Goal: Information Seeking & Learning: Check status

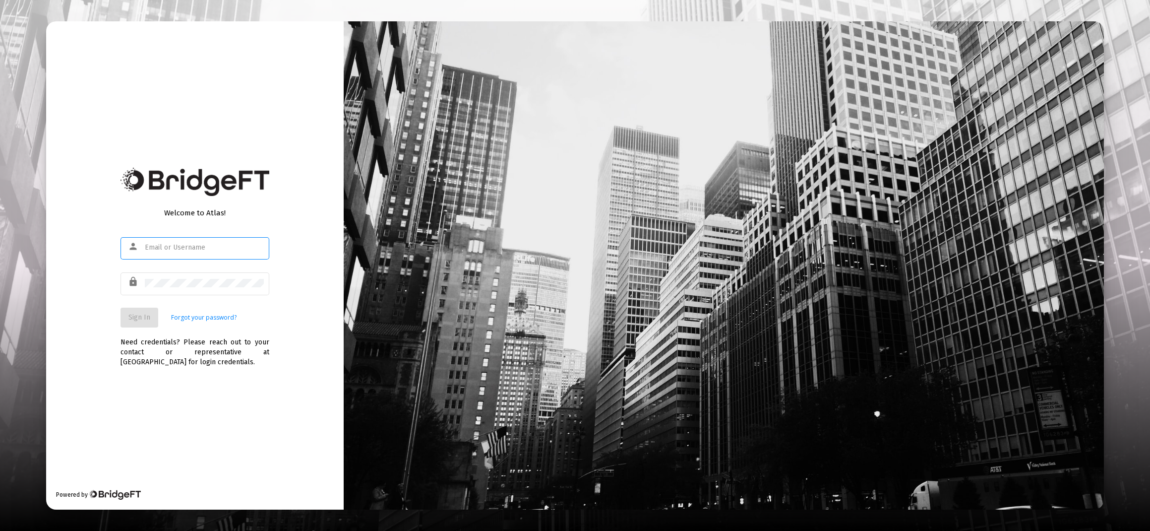
type input "[PERSON_NAME][EMAIL_ADDRESS][DOMAIN_NAME]"
click at [139, 319] on span "Sign In" at bounding box center [139, 317] width 22 height 8
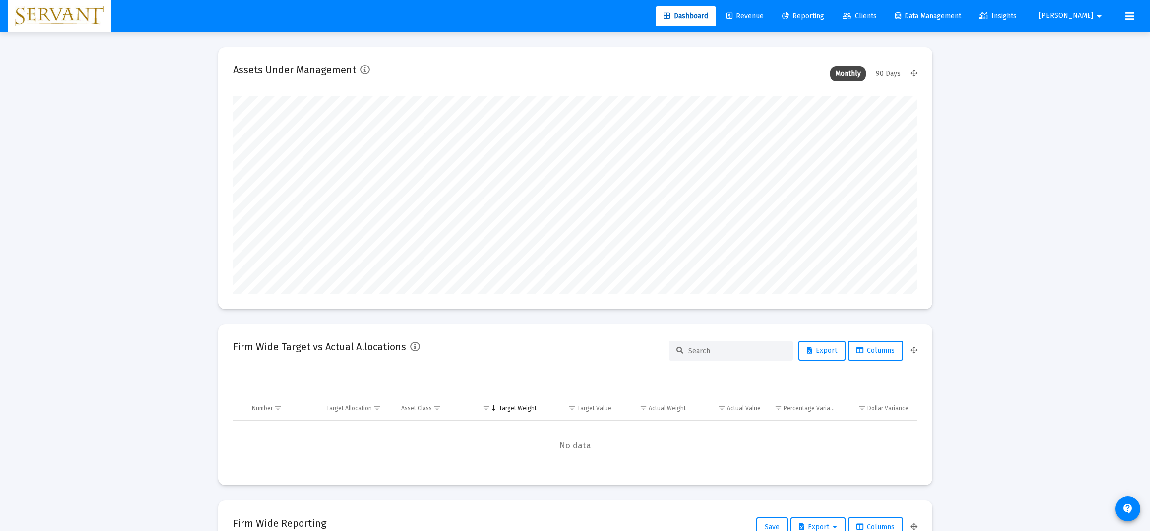
type input "[DATE]"
click at [824, 16] on span "Reporting" at bounding box center [803, 16] width 42 height 8
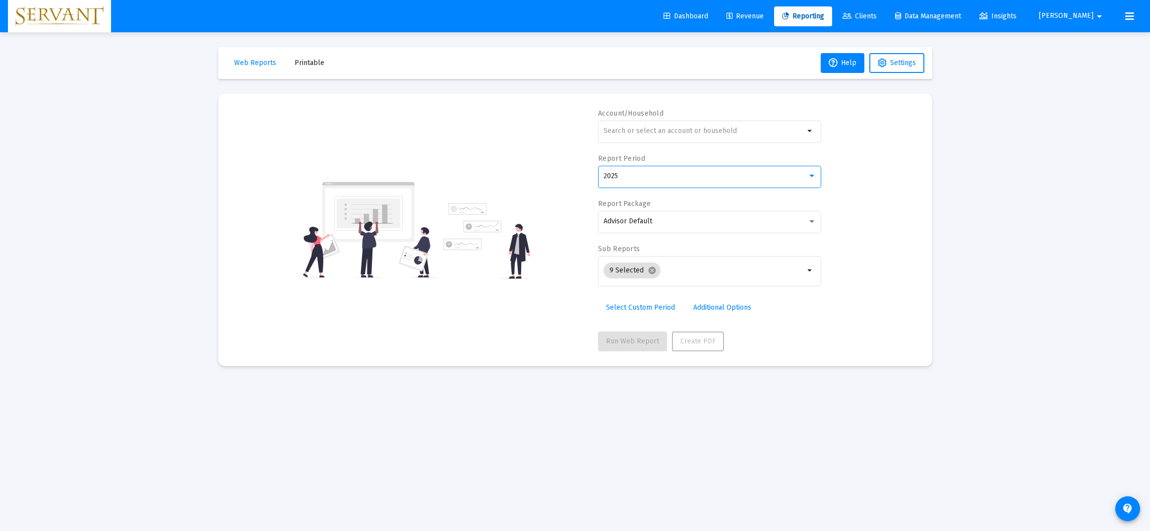
click at [812, 179] on div at bounding box center [811, 176] width 9 height 8
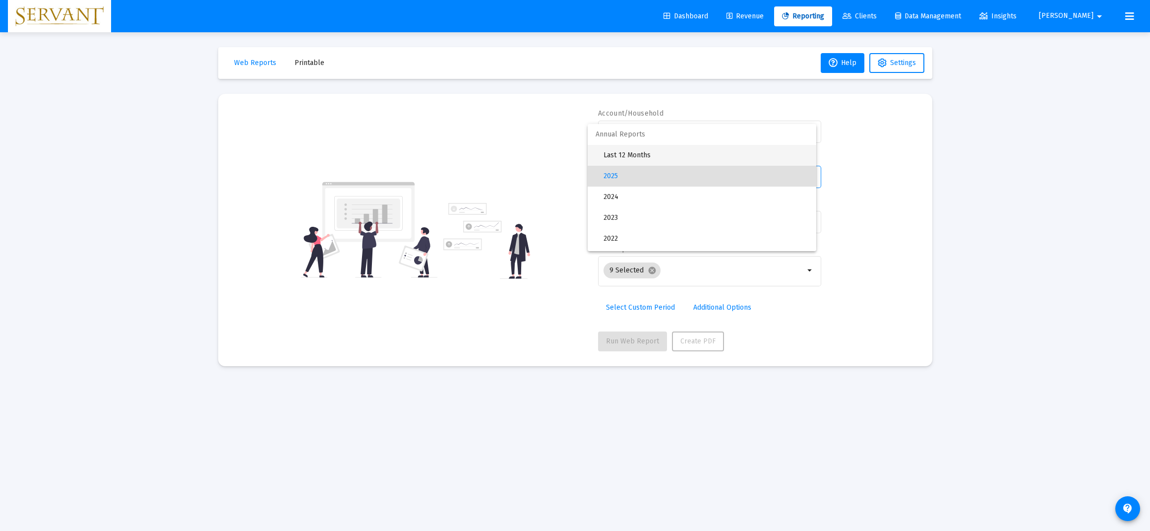
click at [658, 156] on span "Last 12 Months" at bounding box center [705, 155] width 205 height 21
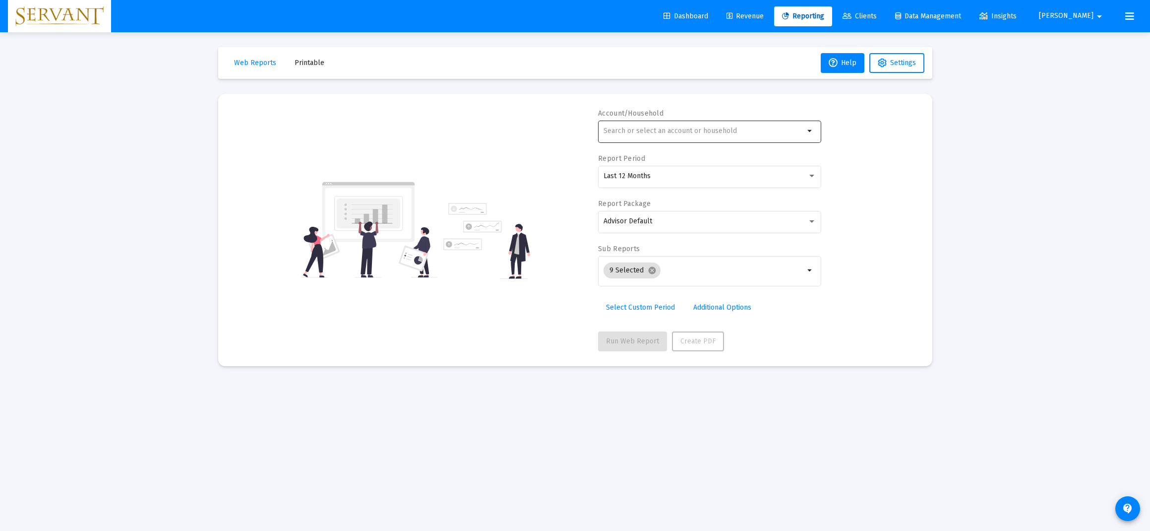
click at [669, 135] on div at bounding box center [703, 130] width 201 height 24
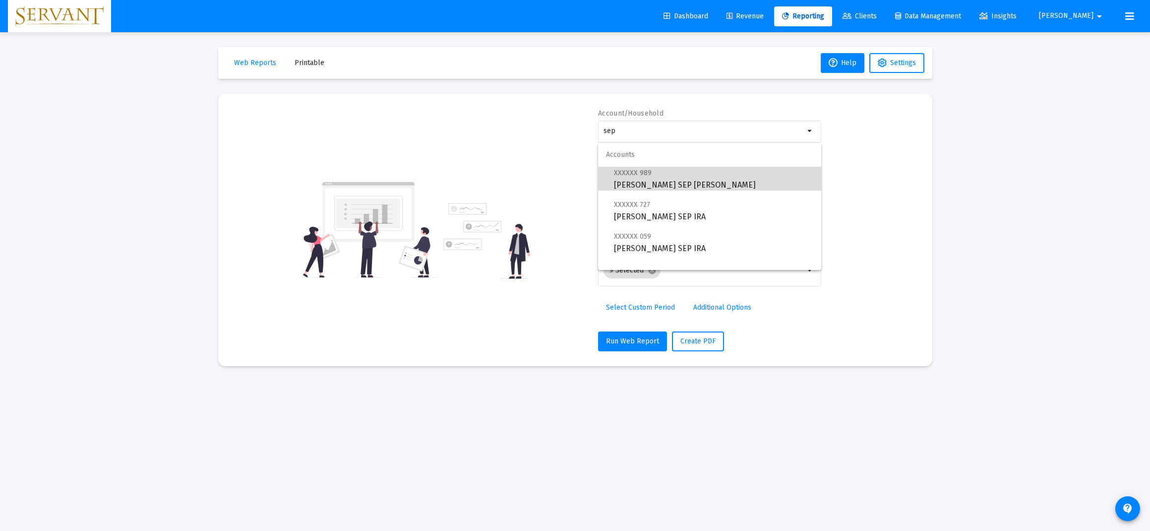
click at [672, 182] on span "XXXXXX 989 [PERSON_NAME] SEP [PERSON_NAME]" at bounding box center [713, 179] width 199 height 24
type input "[PERSON_NAME] SEP [PERSON_NAME]"
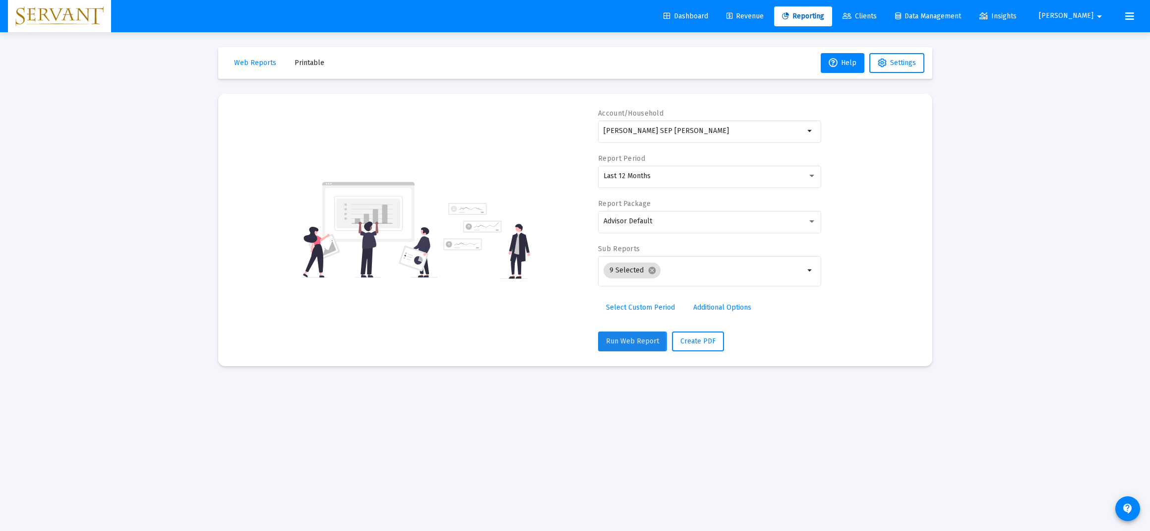
click at [630, 341] on span "Run Web Report" at bounding box center [632, 341] width 53 height 8
select select "View all"
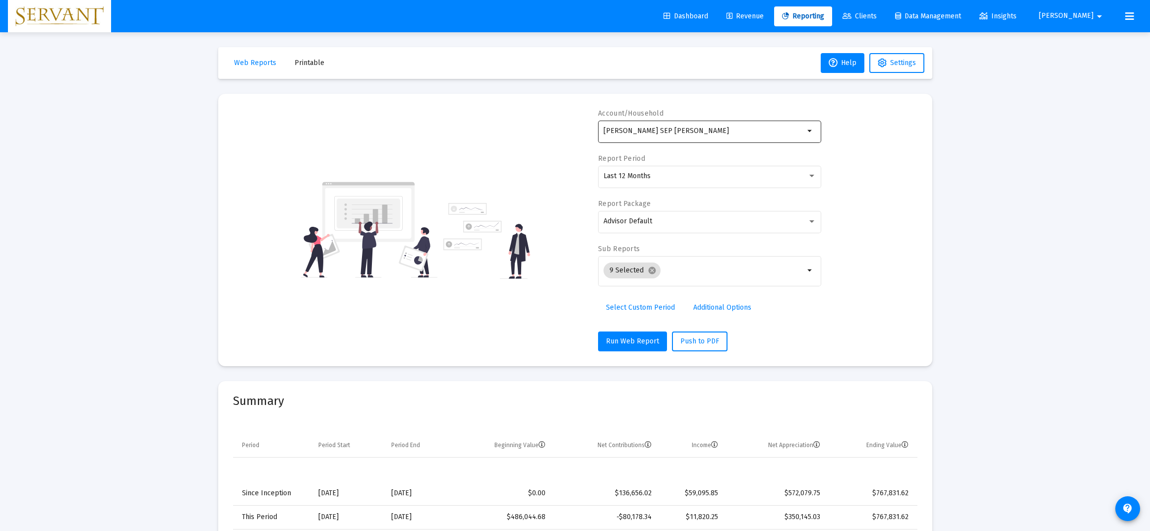
scroll to position [0, 0]
click at [760, 128] on input "[PERSON_NAME] SEP [PERSON_NAME]" at bounding box center [703, 131] width 201 height 8
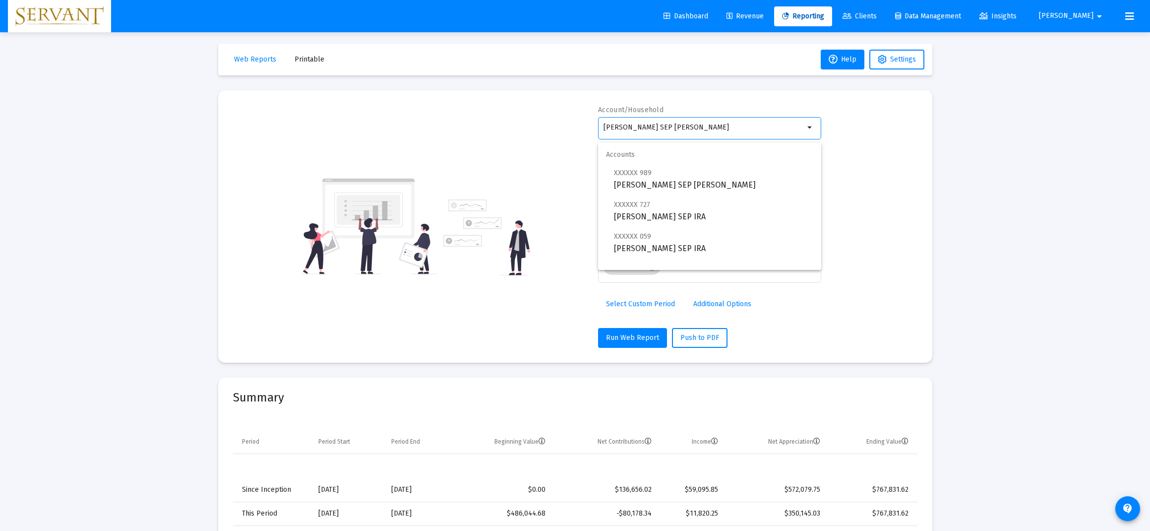
scroll to position [3, 0]
click at [677, 207] on span "XXXXXX 727 [PERSON_NAME] SEP [PERSON_NAME]" at bounding box center [713, 207] width 199 height 24
type input "[PERSON_NAME] SEP IRA"
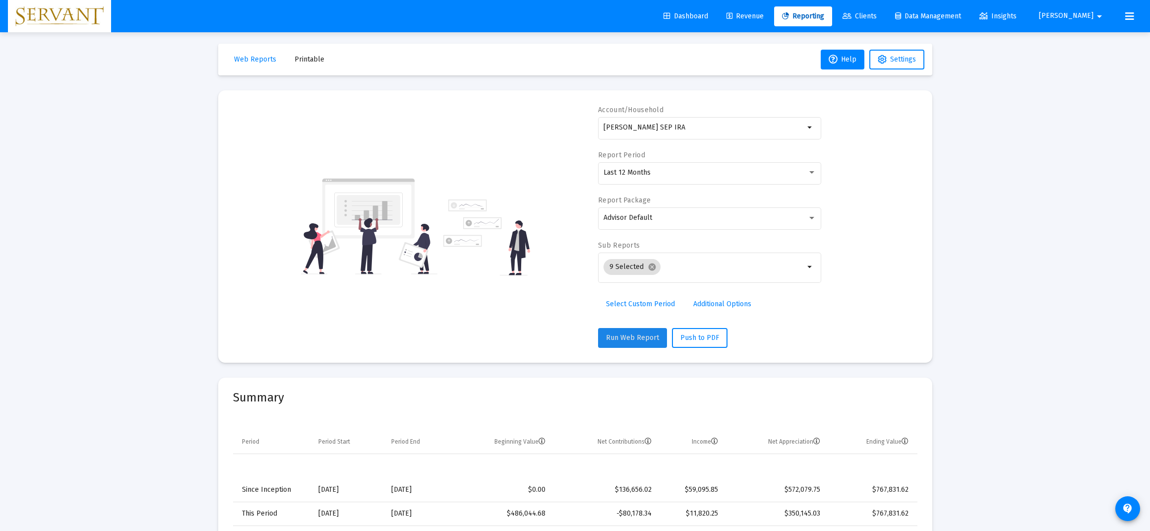
click at [635, 336] on span "Run Web Report" at bounding box center [632, 337] width 53 height 8
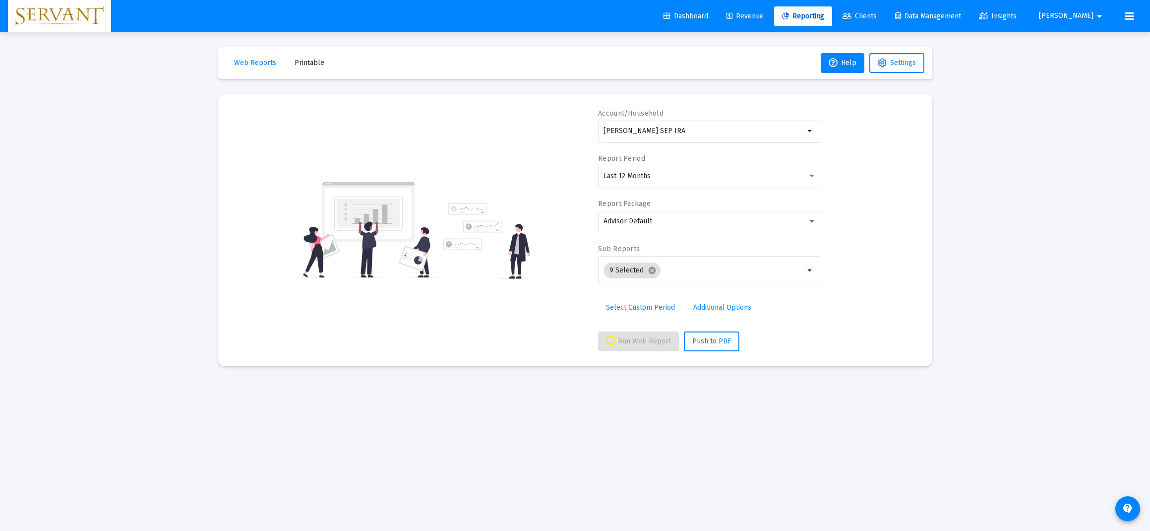
select select "View all"
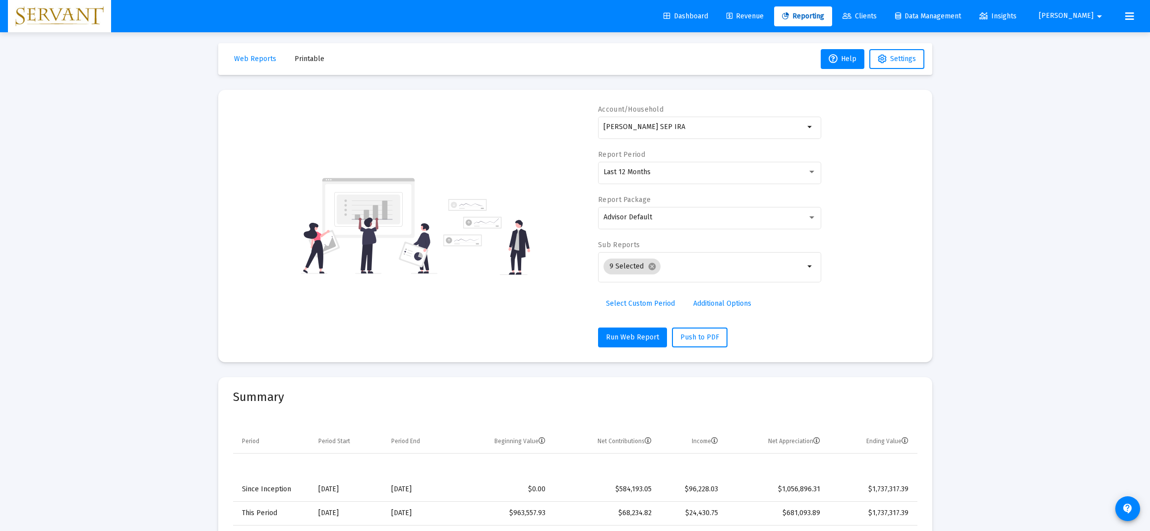
scroll to position [0, 0]
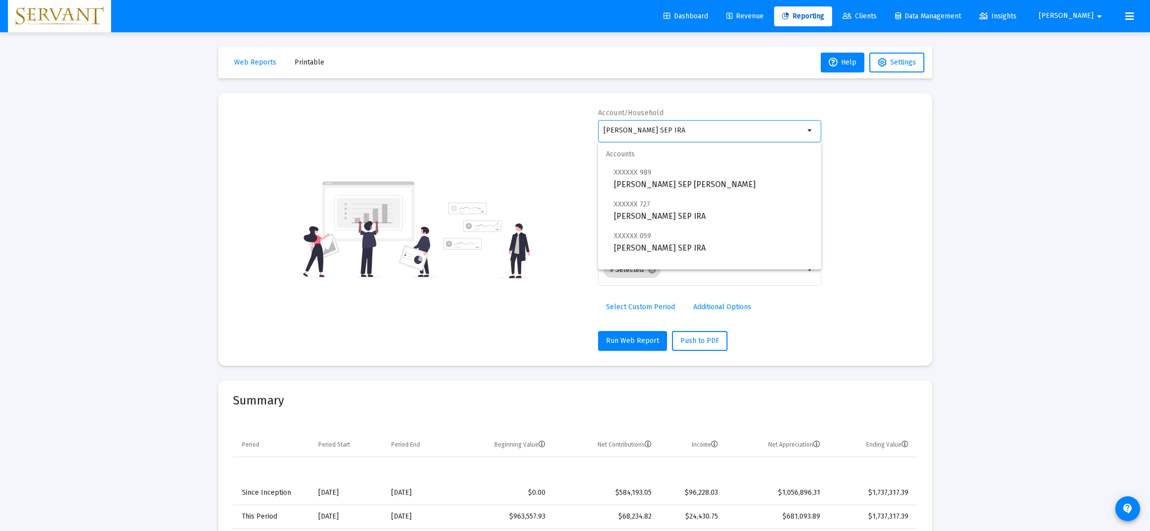
click at [767, 127] on input "[PERSON_NAME] SEP IRA" at bounding box center [703, 130] width 201 height 8
type input "T"
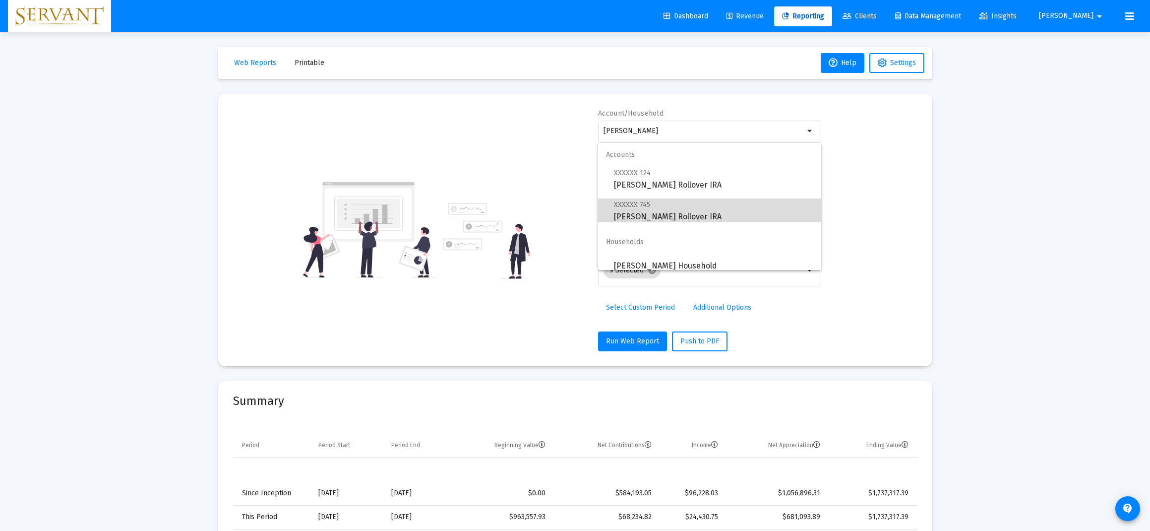
click at [695, 211] on span "XXXXXX 745 [PERSON_NAME] Rollover IRA" at bounding box center [713, 210] width 199 height 24
type input "[PERSON_NAME] Rollover IRA"
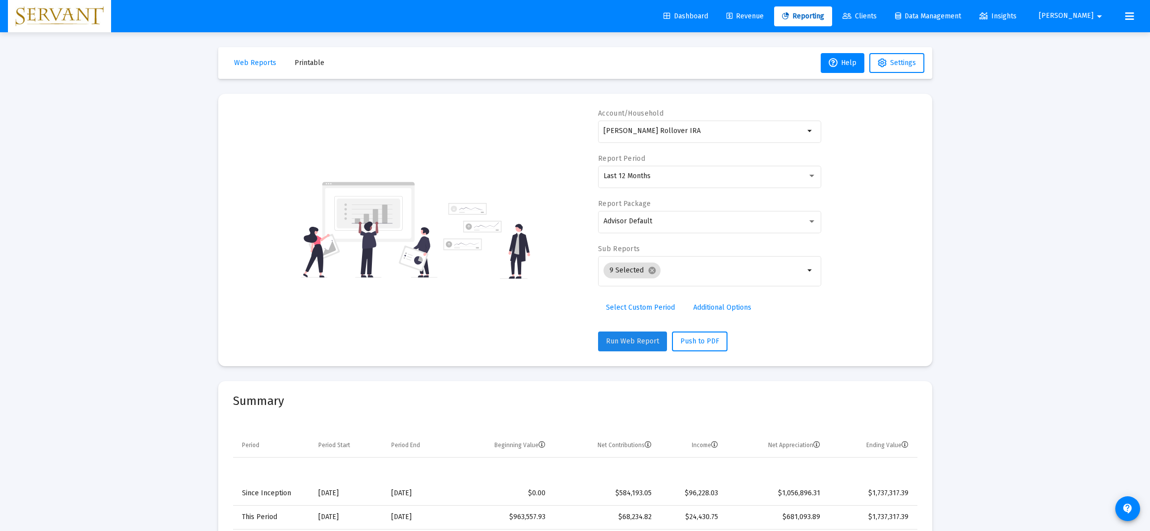
click at [640, 346] on button "Run Web Report" at bounding box center [632, 341] width 69 height 20
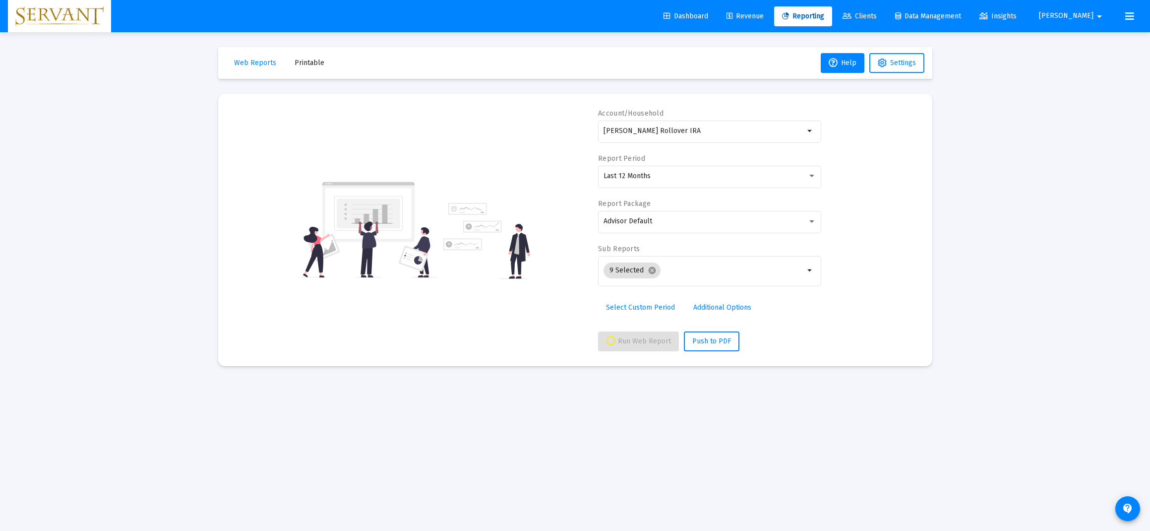
select select "View all"
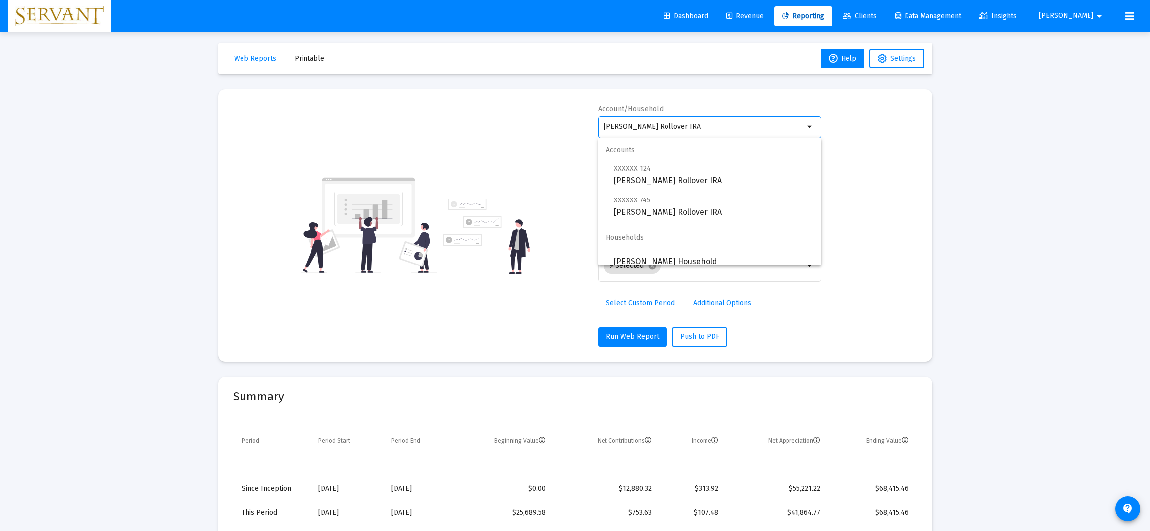
click at [782, 129] on input "[PERSON_NAME] Rollover IRA" at bounding box center [703, 126] width 201 height 8
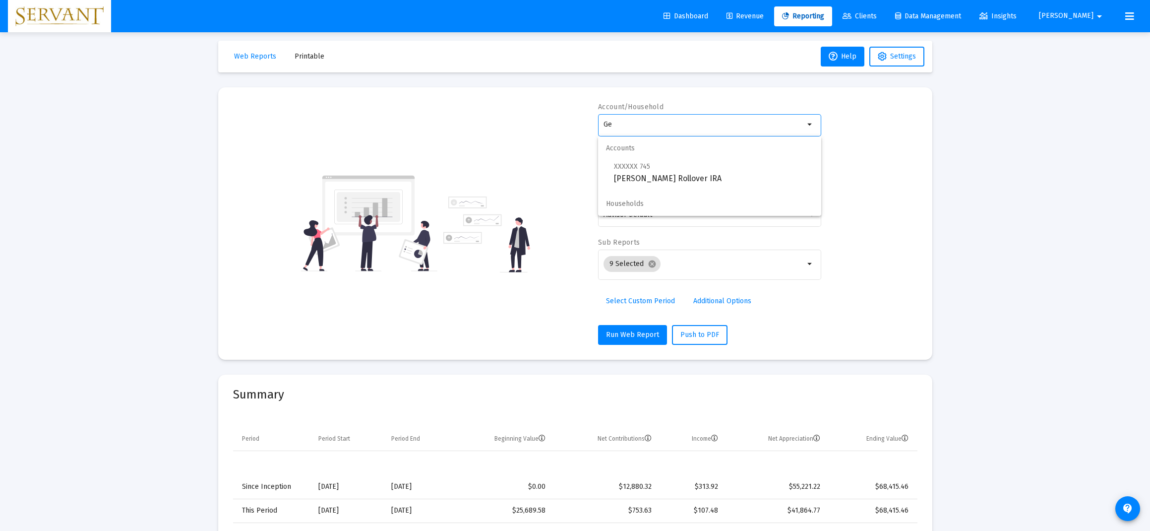
type input "G"
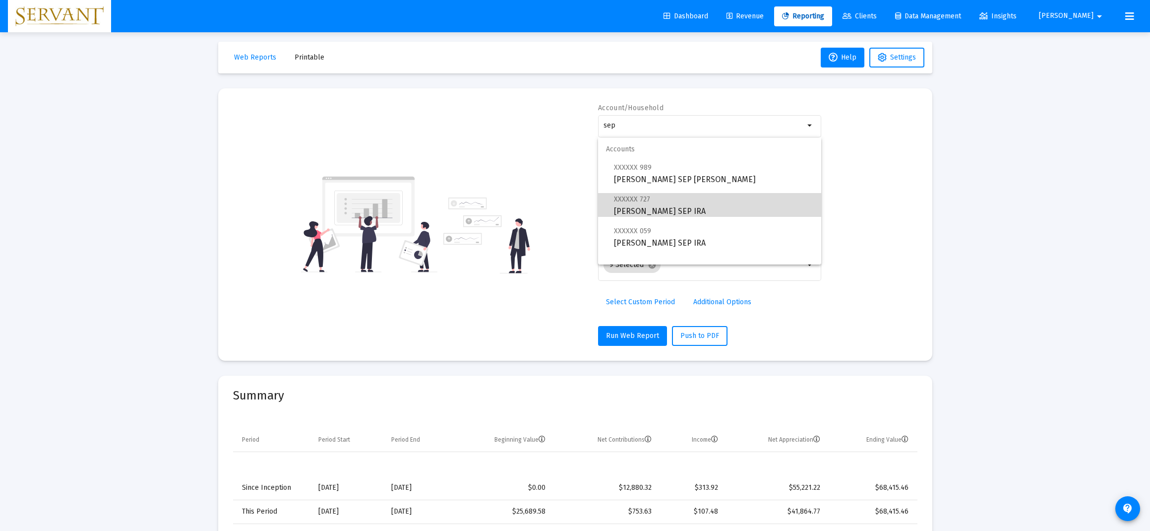
click at [658, 204] on span "XXXXXX 727 [PERSON_NAME] SEP [PERSON_NAME]" at bounding box center [713, 205] width 199 height 24
type input "[PERSON_NAME] SEP IRA"
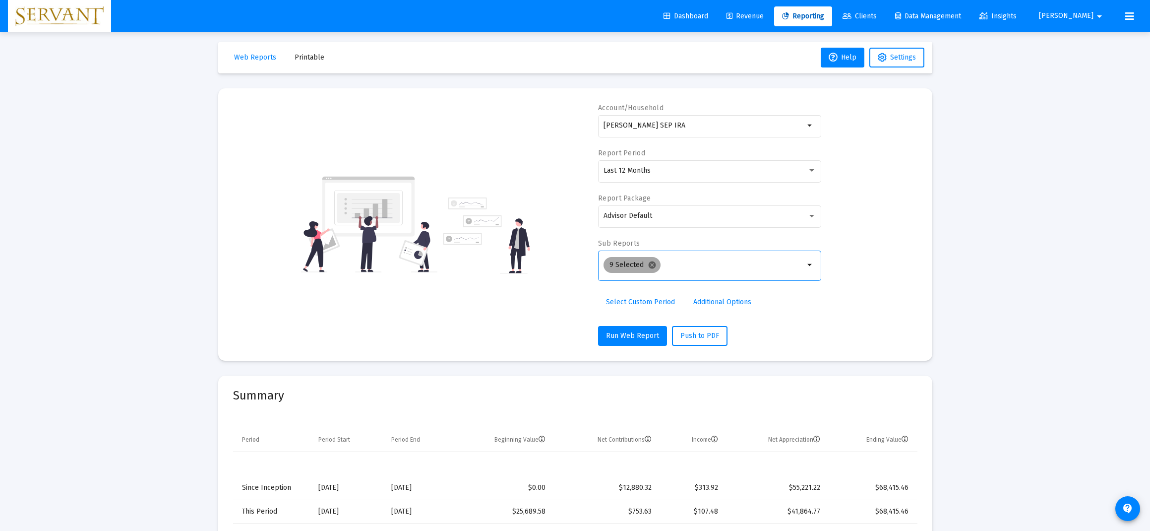
click at [653, 267] on mat-icon "cancel" at bounding box center [652, 264] width 9 height 9
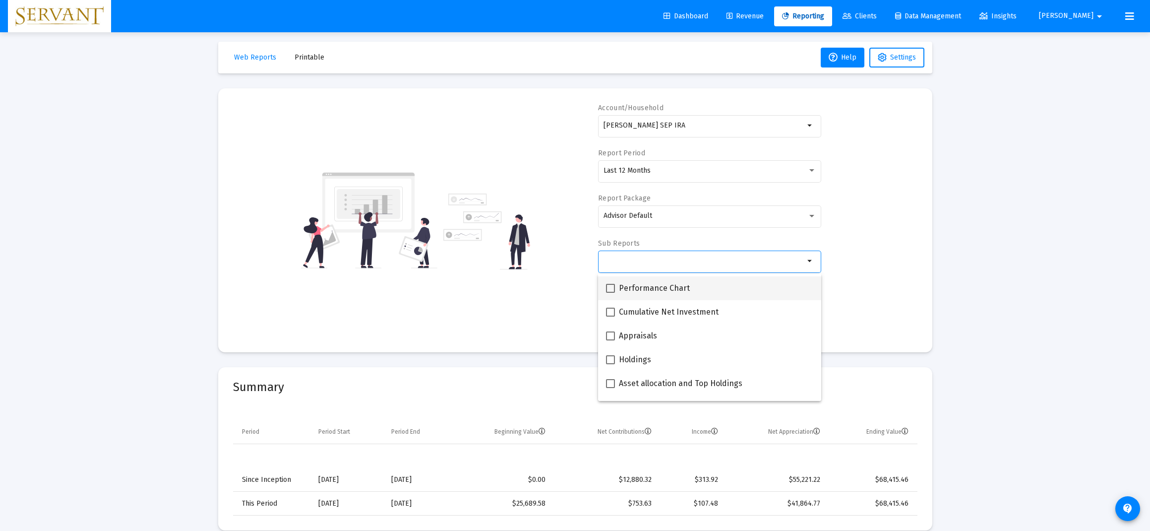
scroll to position [144, 0]
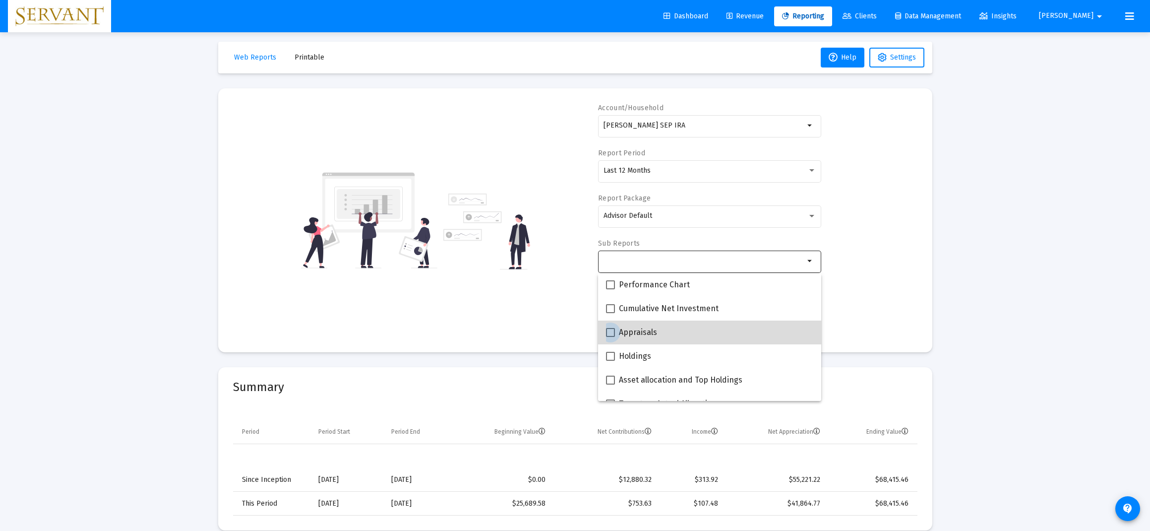
click at [616, 333] on label "Appraisals" at bounding box center [631, 332] width 51 height 12
click at [610, 337] on input "Appraisals" at bounding box center [610, 337] width 0 height 0
checkbox input "true"
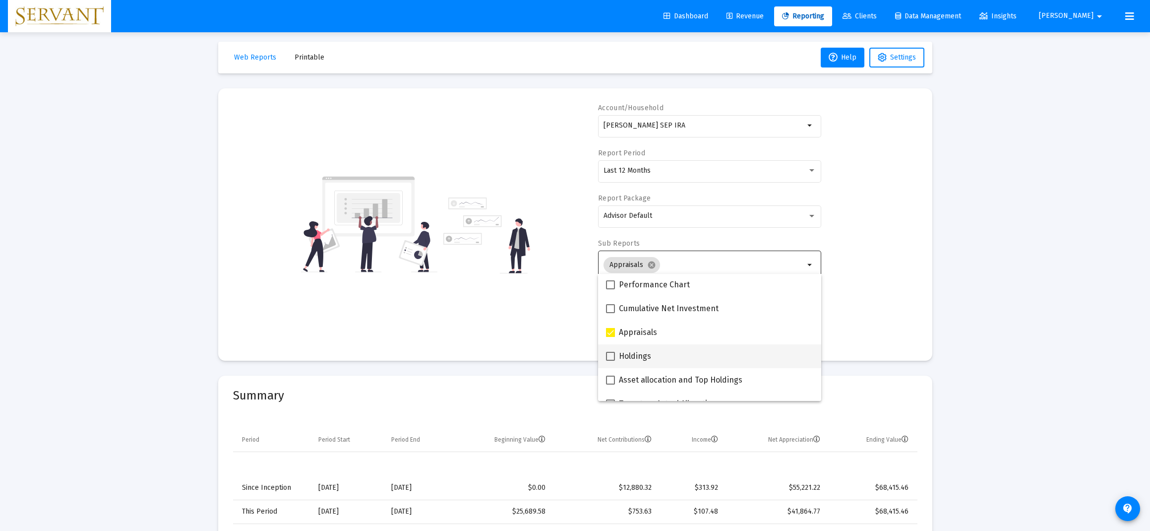
click at [613, 358] on span at bounding box center [610, 356] width 9 height 9
click at [610, 360] on input "Holdings" at bounding box center [610, 360] width 0 height 0
checkbox input "true"
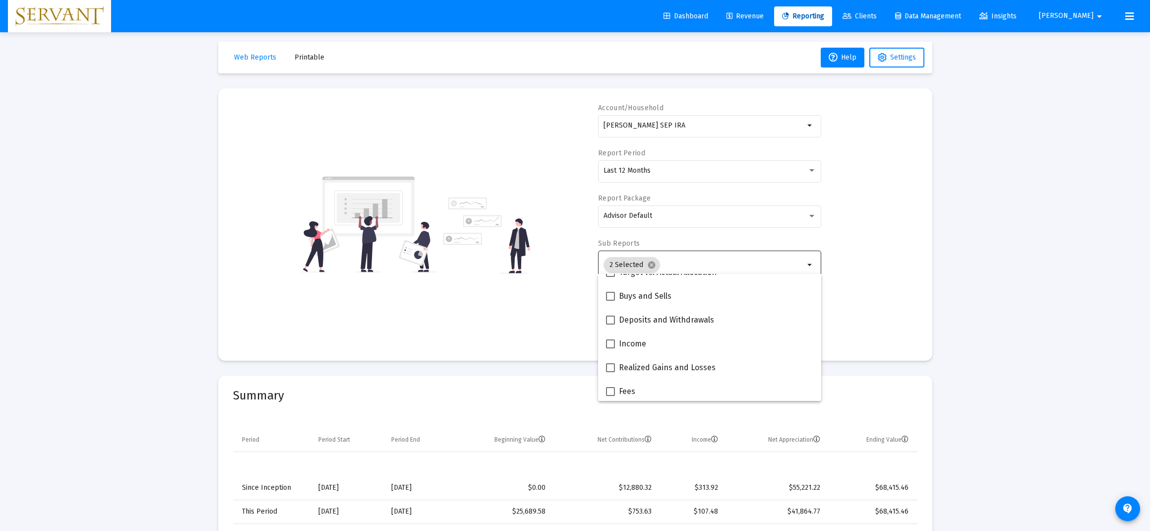
scroll to position [280, 0]
click at [898, 311] on div "Account/Household [PERSON_NAME] SEP IRA arrow_drop_down Report Period Last 12 M…" at bounding box center [575, 224] width 684 height 242
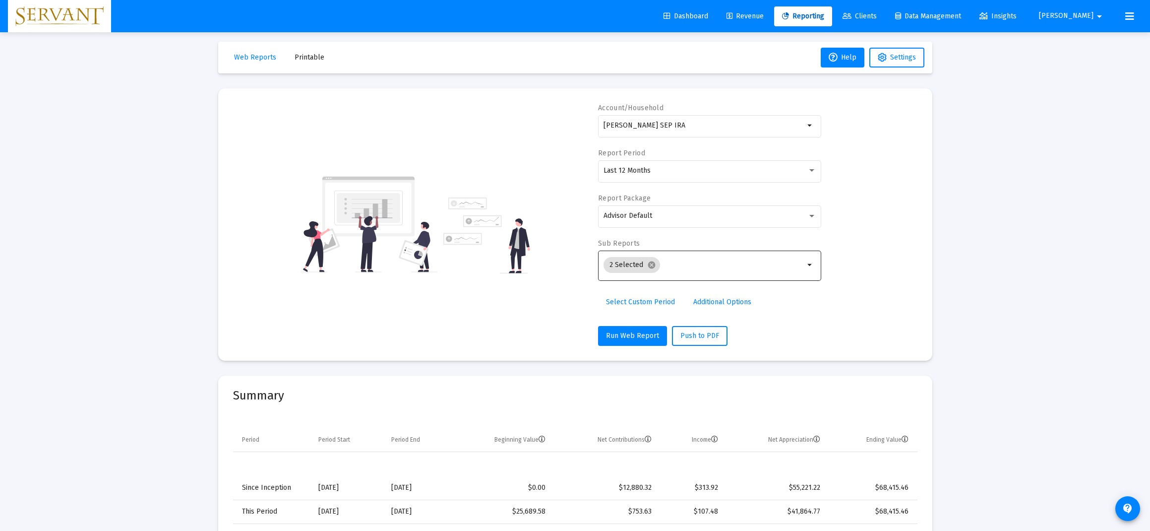
scroll to position [2, 0]
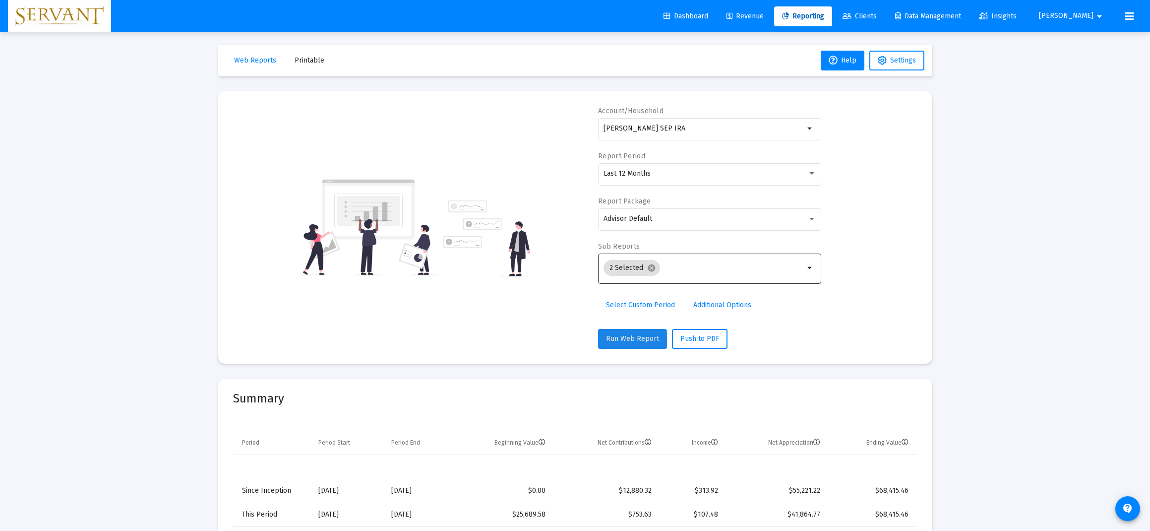
click at [627, 341] on span "Run Web Report" at bounding box center [632, 338] width 53 height 8
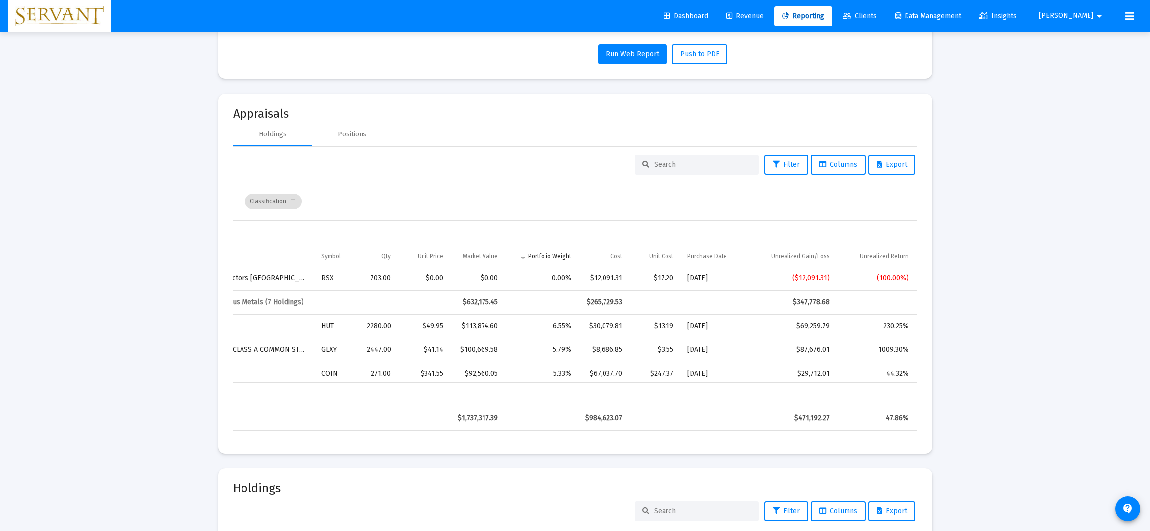
scroll to position [0, 0]
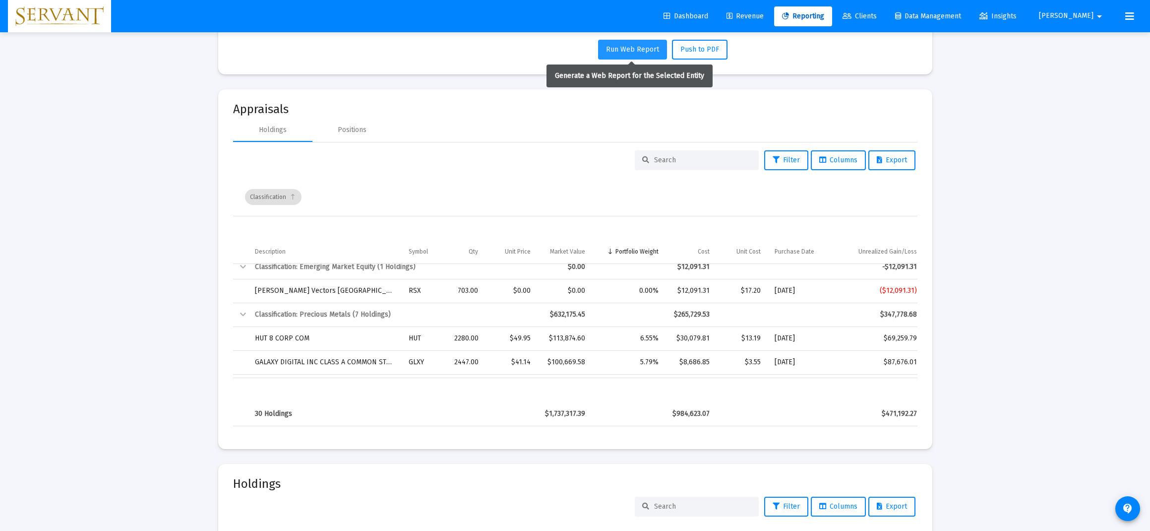
click at [620, 50] on span "Run Web Report" at bounding box center [632, 49] width 53 height 8
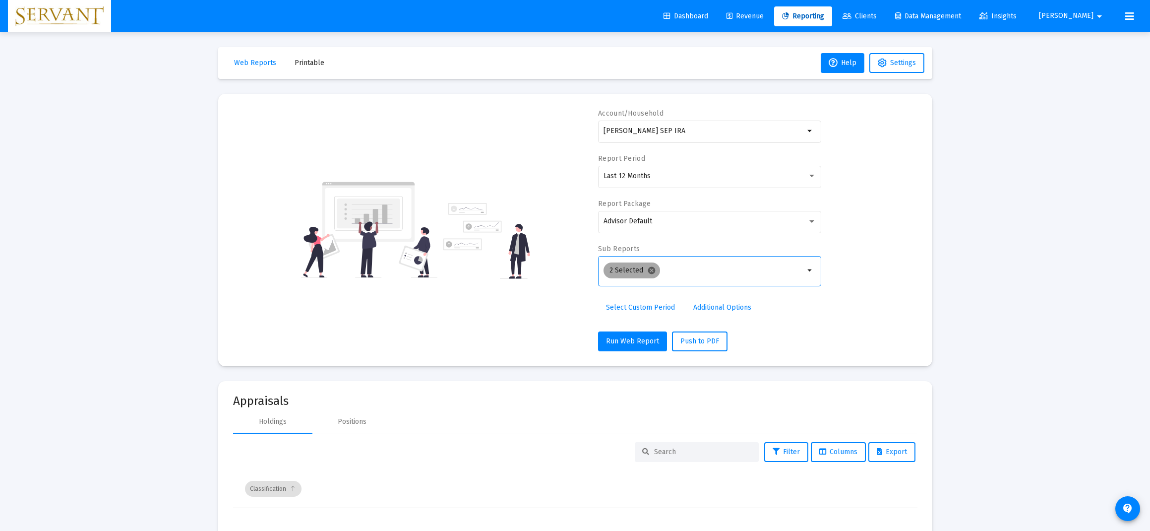
click at [651, 270] on mat-icon "cancel" at bounding box center [651, 270] width 9 height 9
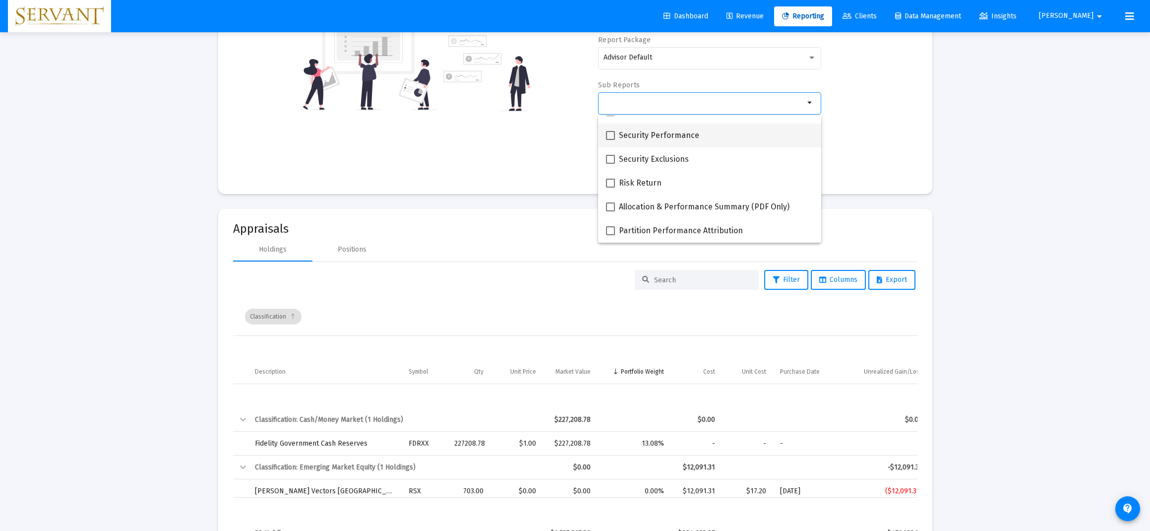
click at [621, 138] on span "Security Performance" at bounding box center [659, 135] width 80 height 12
click at [610, 140] on input "Security Performance" at bounding box center [610, 140] width 0 height 0
checkbox input "true"
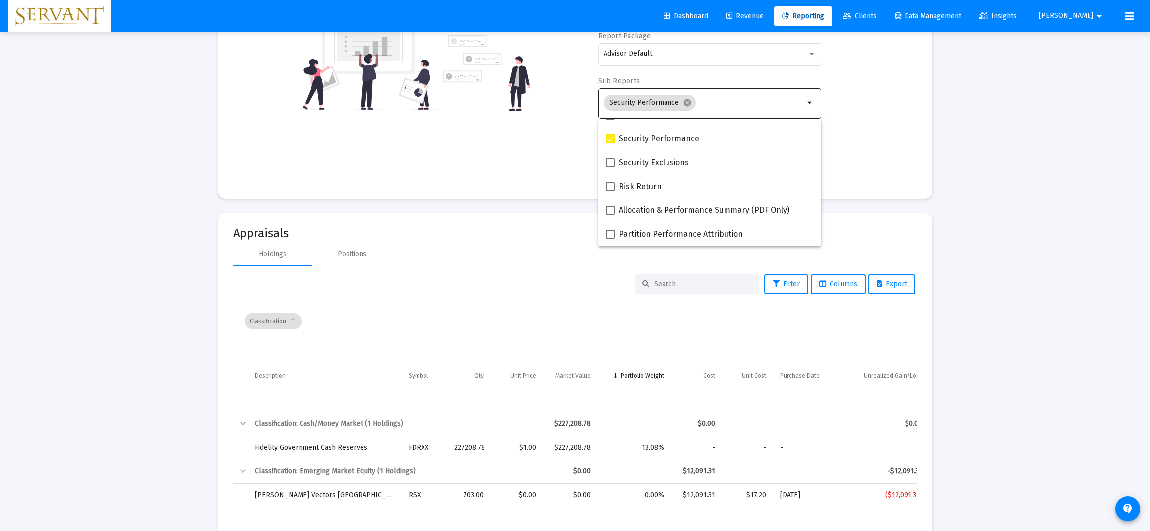
click at [888, 192] on mat-card "Account/Household [PERSON_NAME] SEP IRA arrow_drop_down Report Period Last 12 M…" at bounding box center [575, 62] width 714 height 272
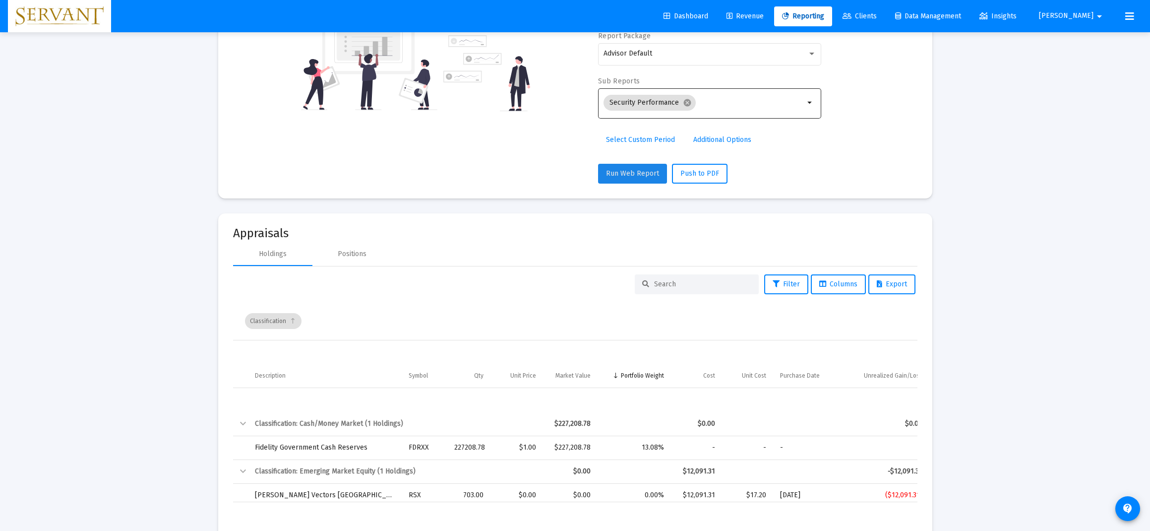
click at [634, 175] on span "Run Web Report" at bounding box center [632, 173] width 53 height 8
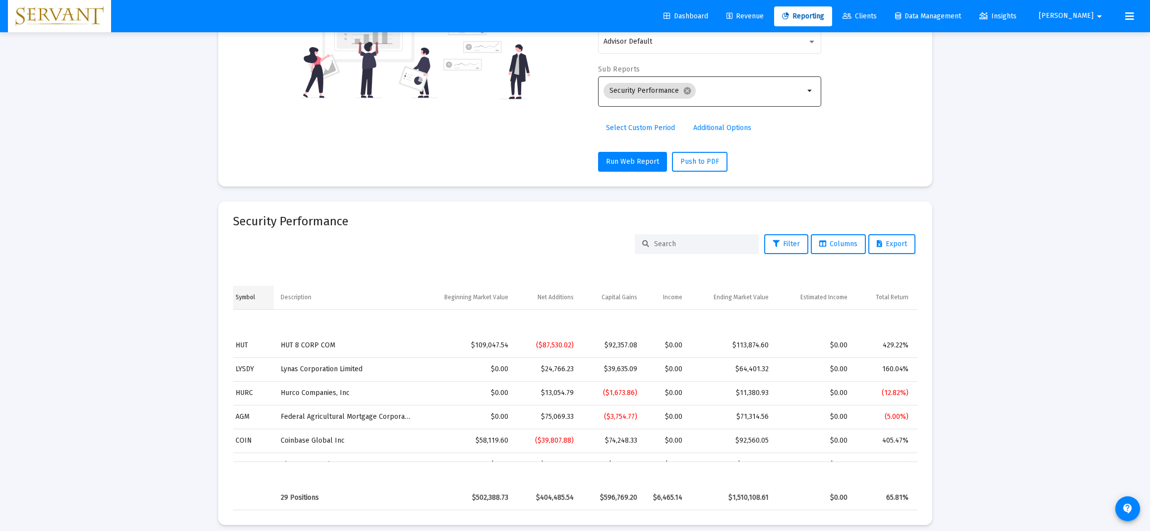
click at [239, 295] on div "Symbol" at bounding box center [245, 297] width 19 height 8
click at [891, 298] on div "Total Return" at bounding box center [892, 297] width 33 height 8
click at [889, 297] on div "Total Return" at bounding box center [892, 297] width 33 height 8
